Goal: Task Accomplishment & Management: Complete application form

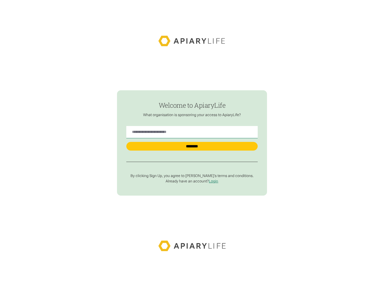
click at [192, 143] on input "********" at bounding box center [191, 146] width 131 height 8
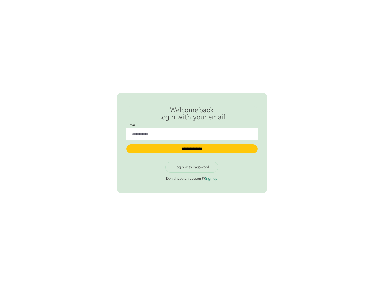
click at [192, 132] on input "Passwordless Login" at bounding box center [191, 134] width 131 height 12
